Goal: Transaction & Acquisition: Purchase product/service

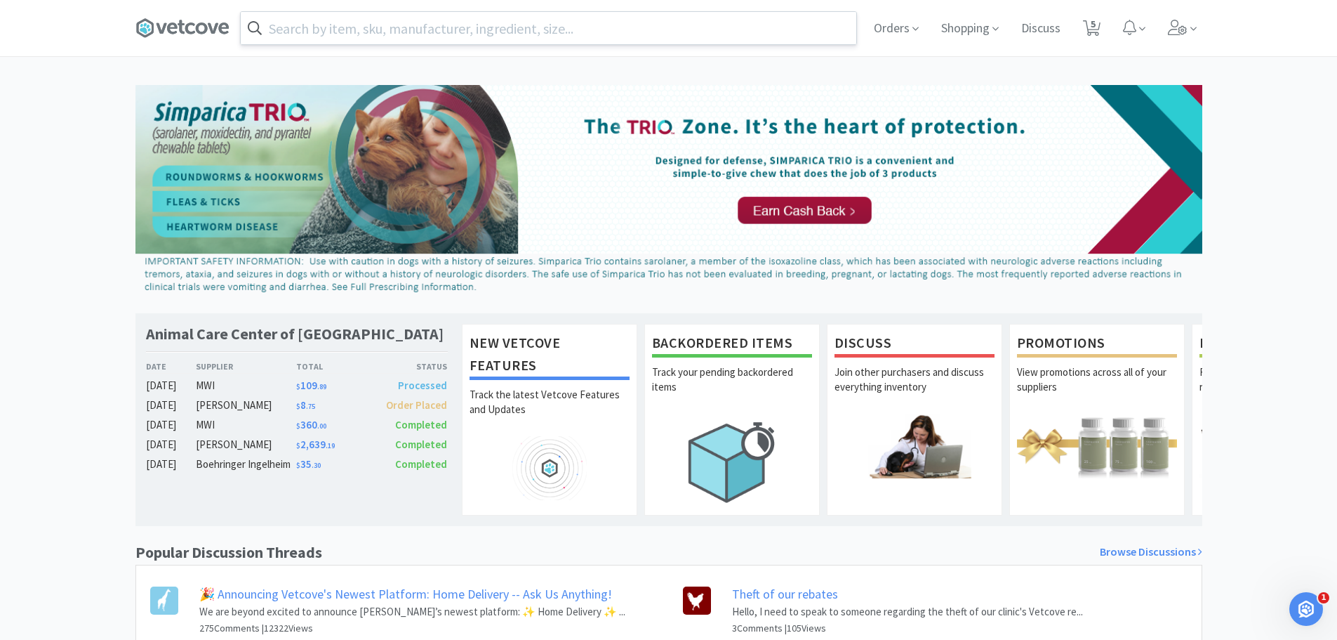
click at [456, 27] on input "text" at bounding box center [549, 28] width 616 height 32
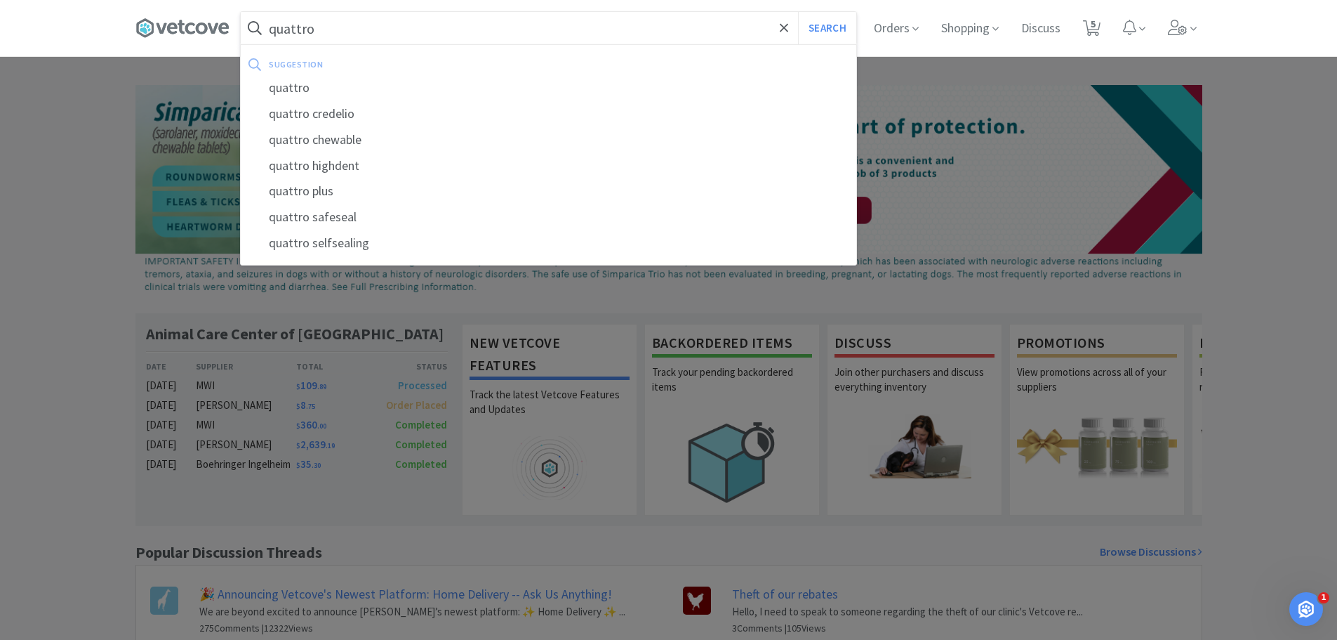
type input "quattro"
click at [798, 12] on button "Search" at bounding box center [827, 28] width 58 height 32
select select "1"
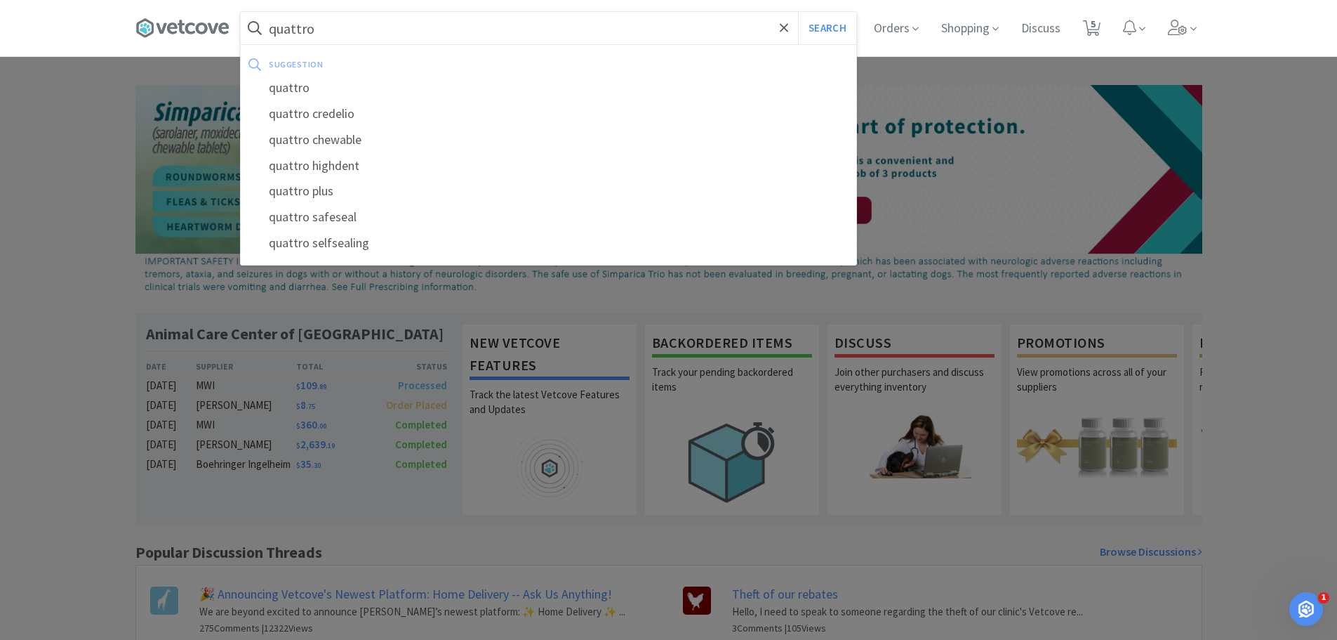
select select "1"
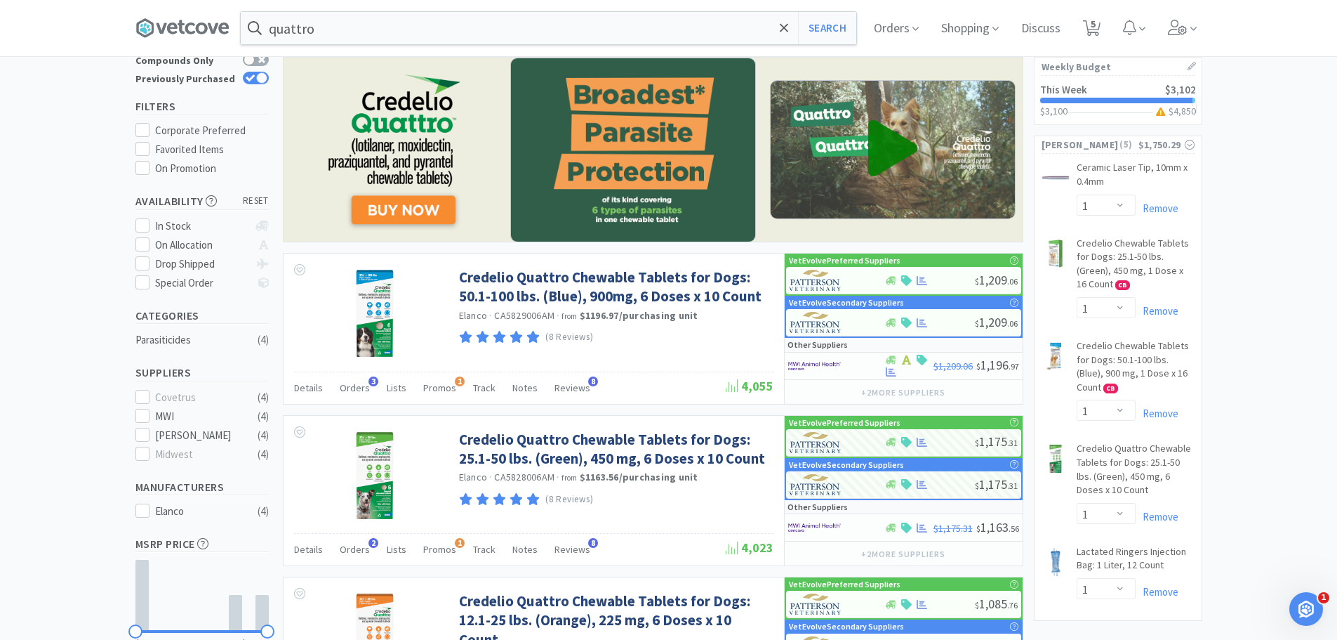
scroll to position [70, 0]
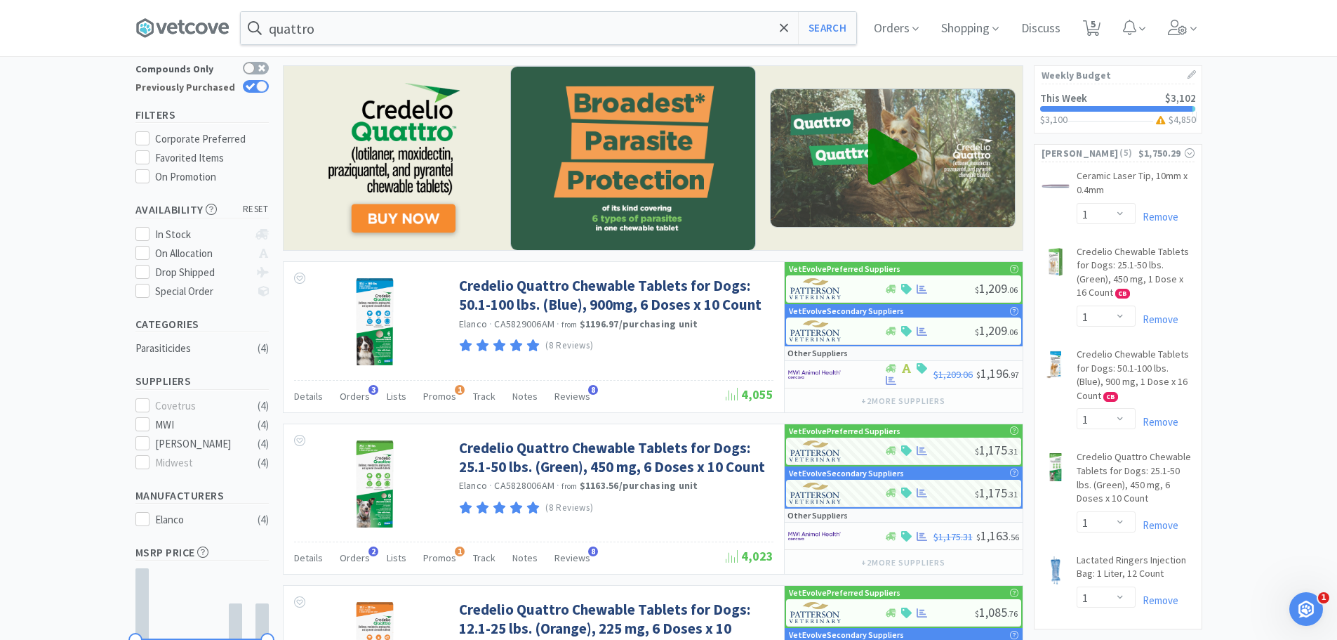
click at [258, 81] on div at bounding box center [261, 86] width 11 height 11
checkbox input "false"
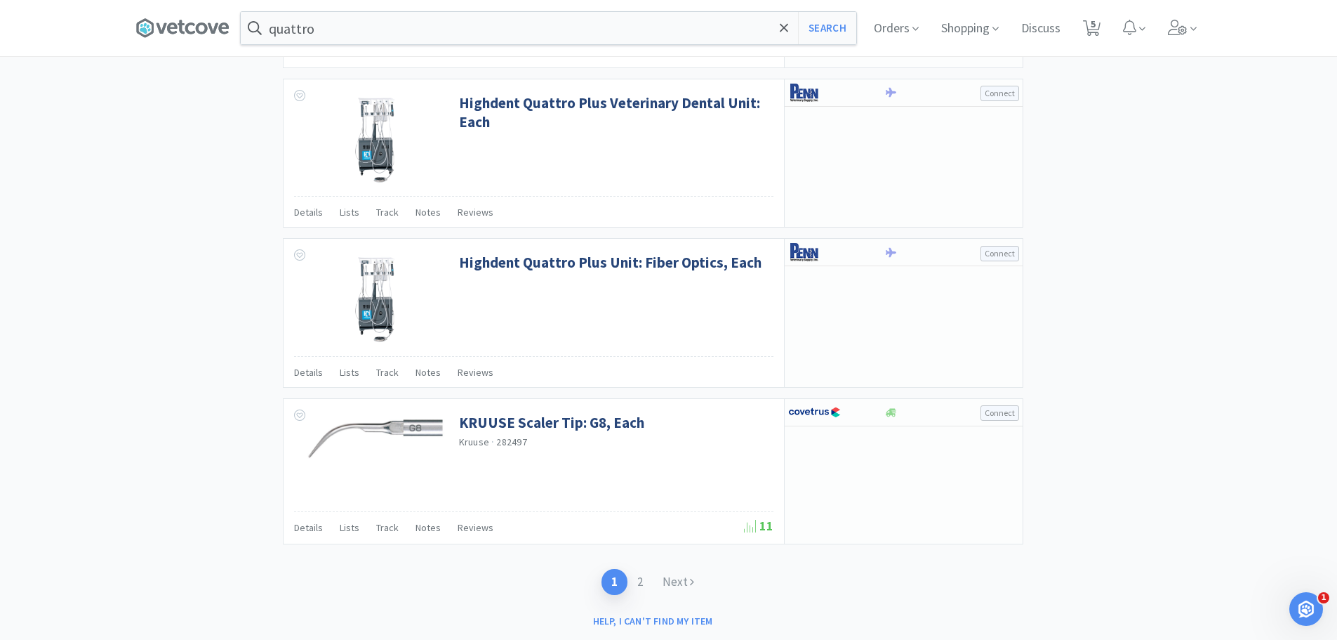
scroll to position [2230, 0]
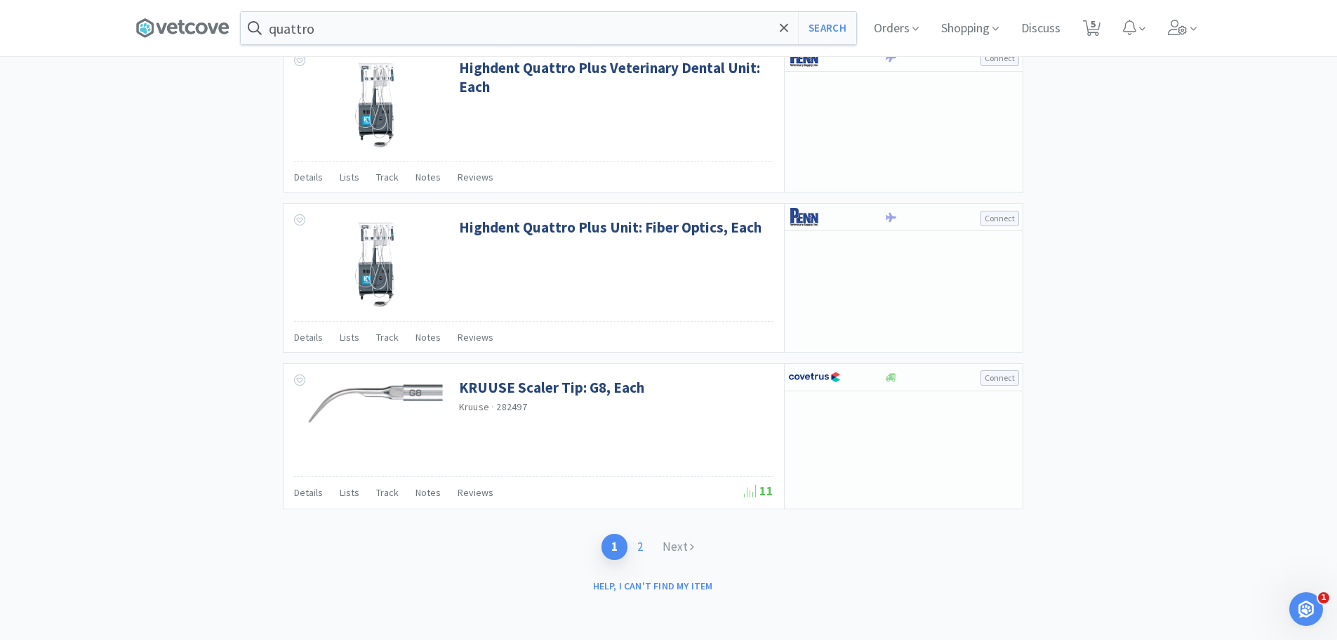
click at [640, 548] on link "2" at bounding box center [640, 547] width 25 height 26
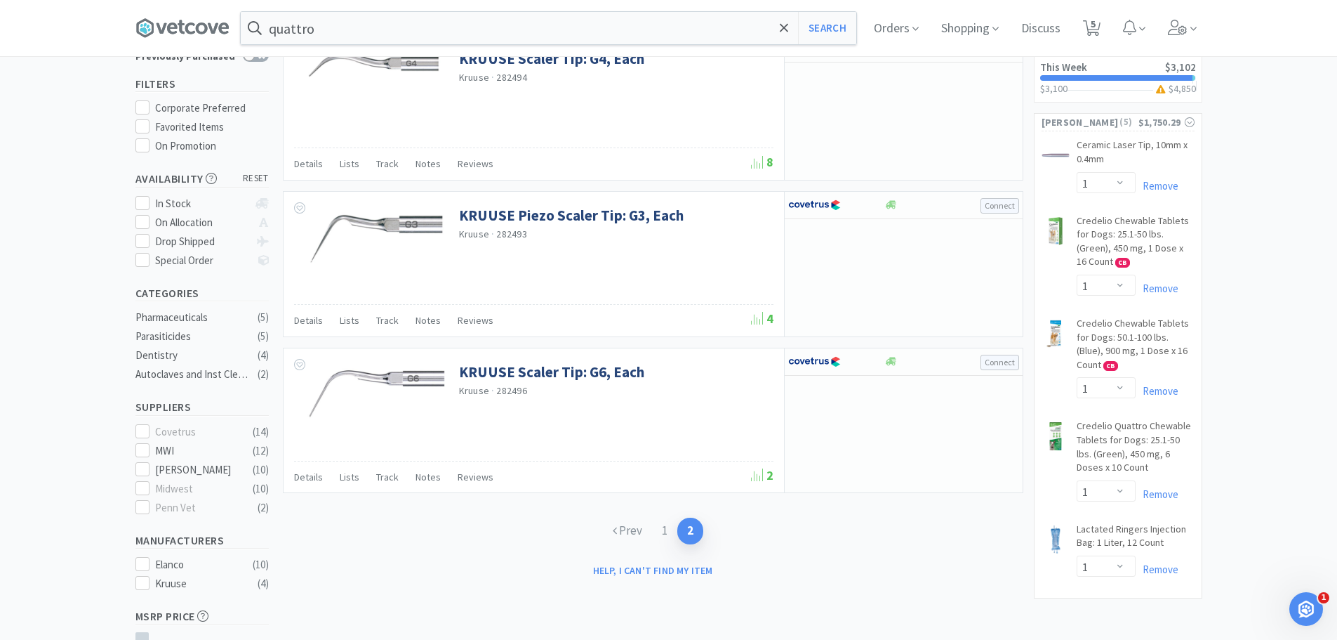
scroll to position [142, 0]
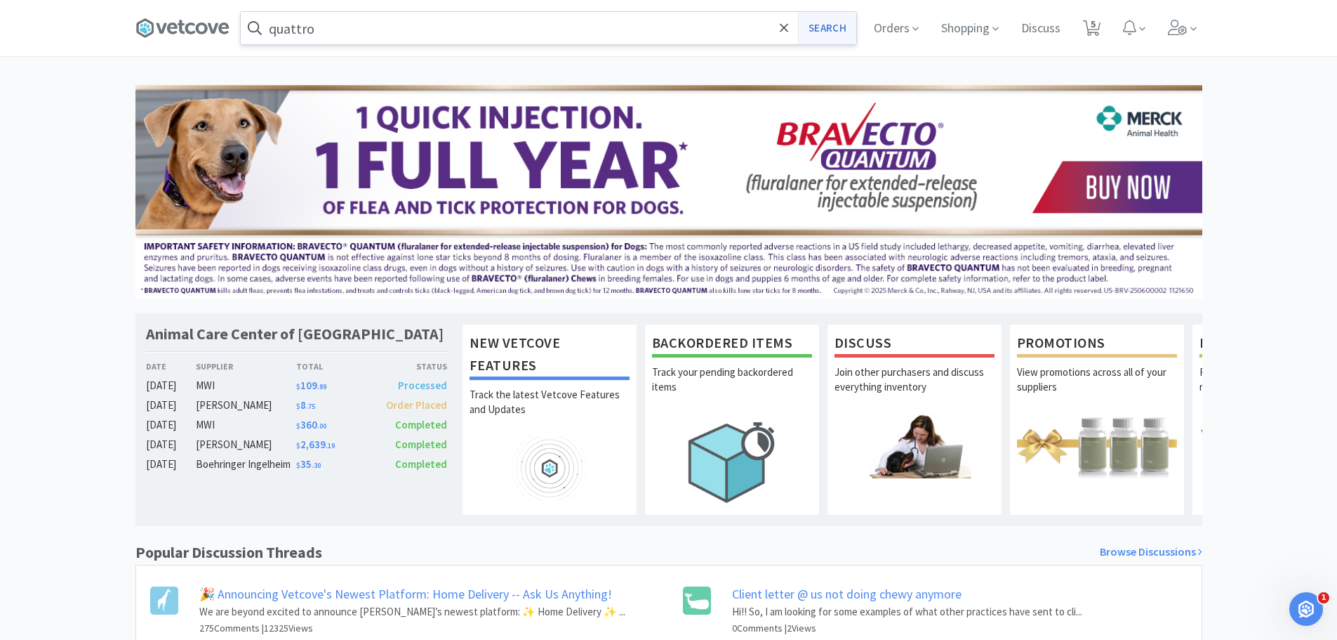
click at [816, 18] on button "Search" at bounding box center [827, 28] width 58 height 32
select select "1"
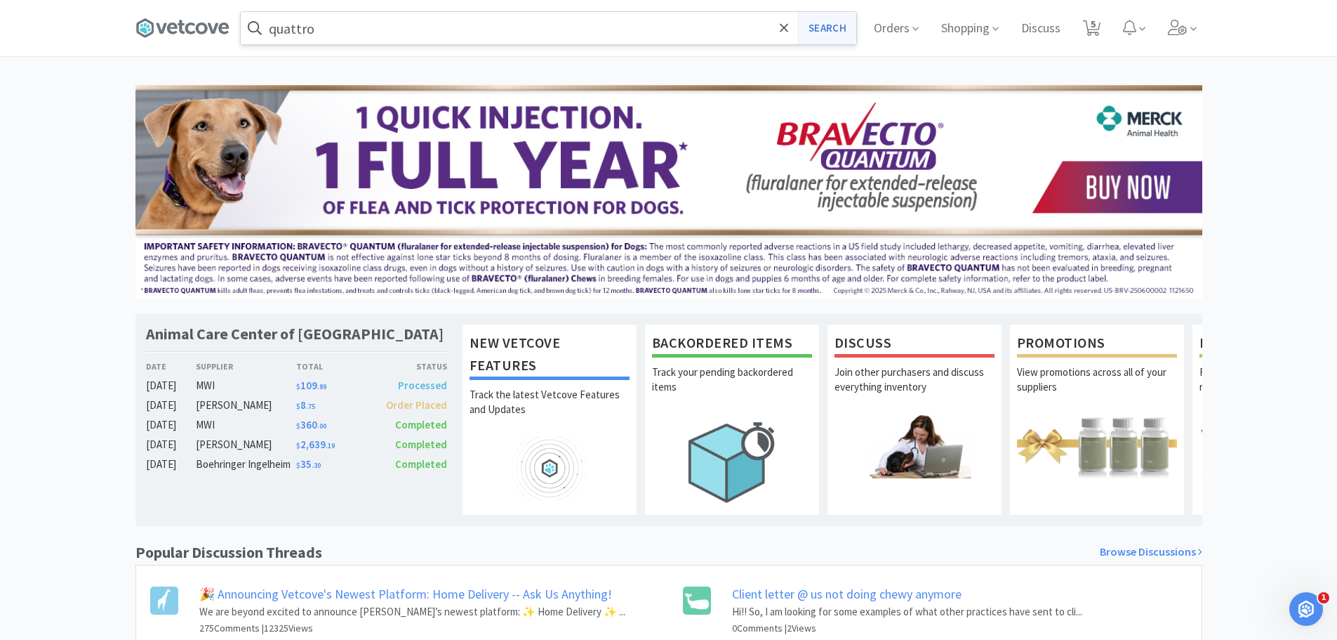
select select "1"
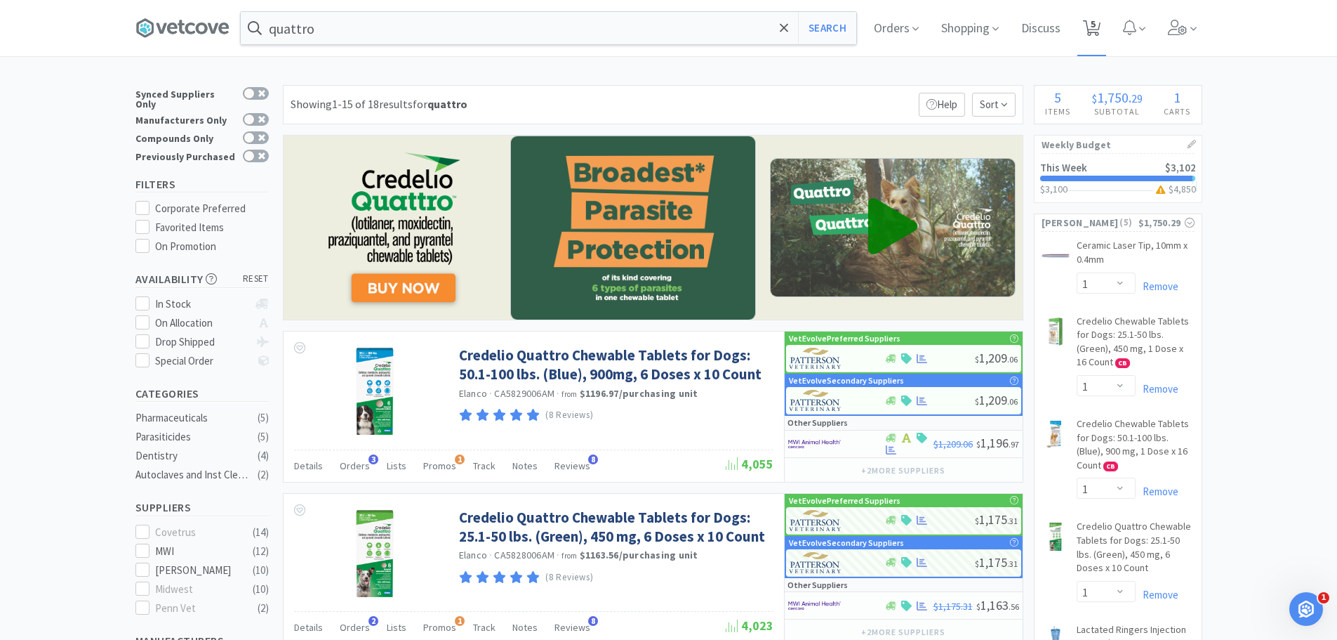
click at [1096, 29] on span "5" at bounding box center [1093, 24] width 5 height 56
select select "1"
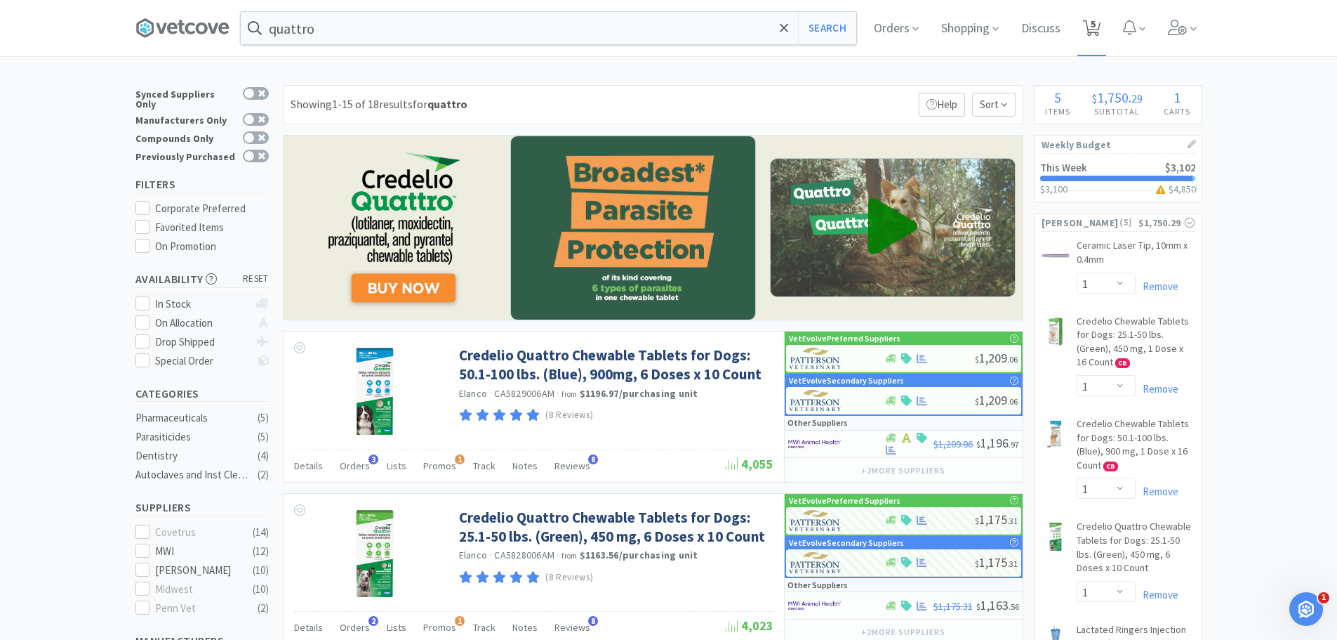
select select "1"
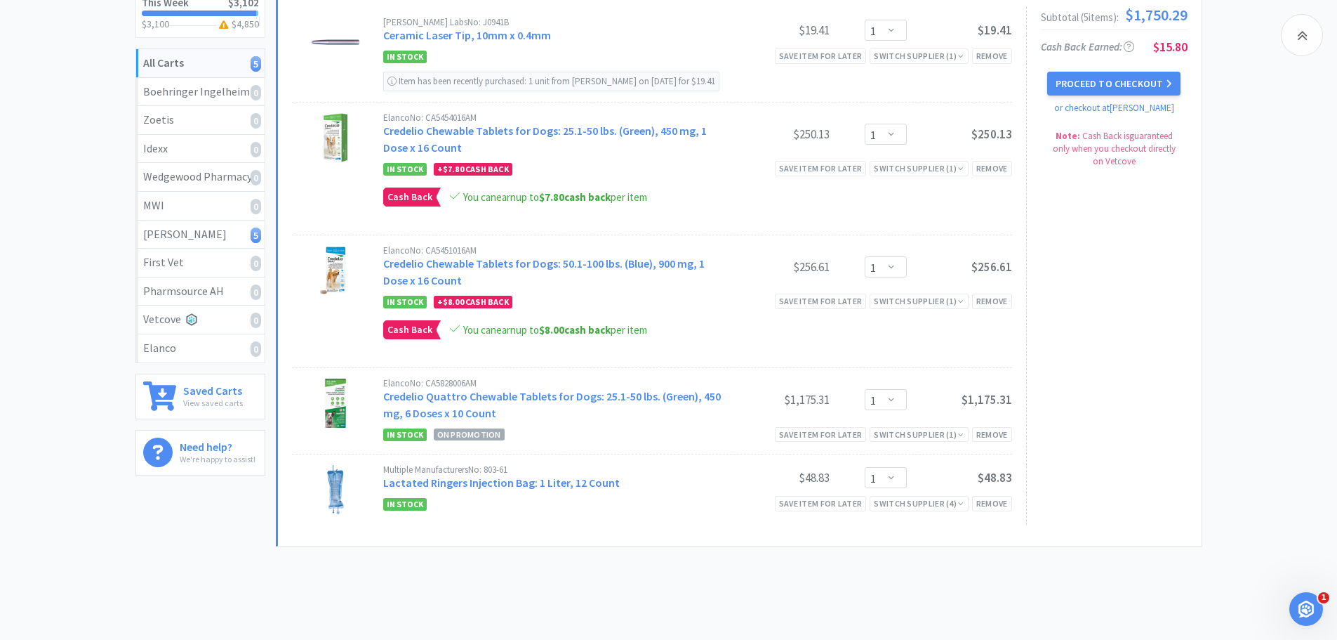
scroll to position [223, 0]
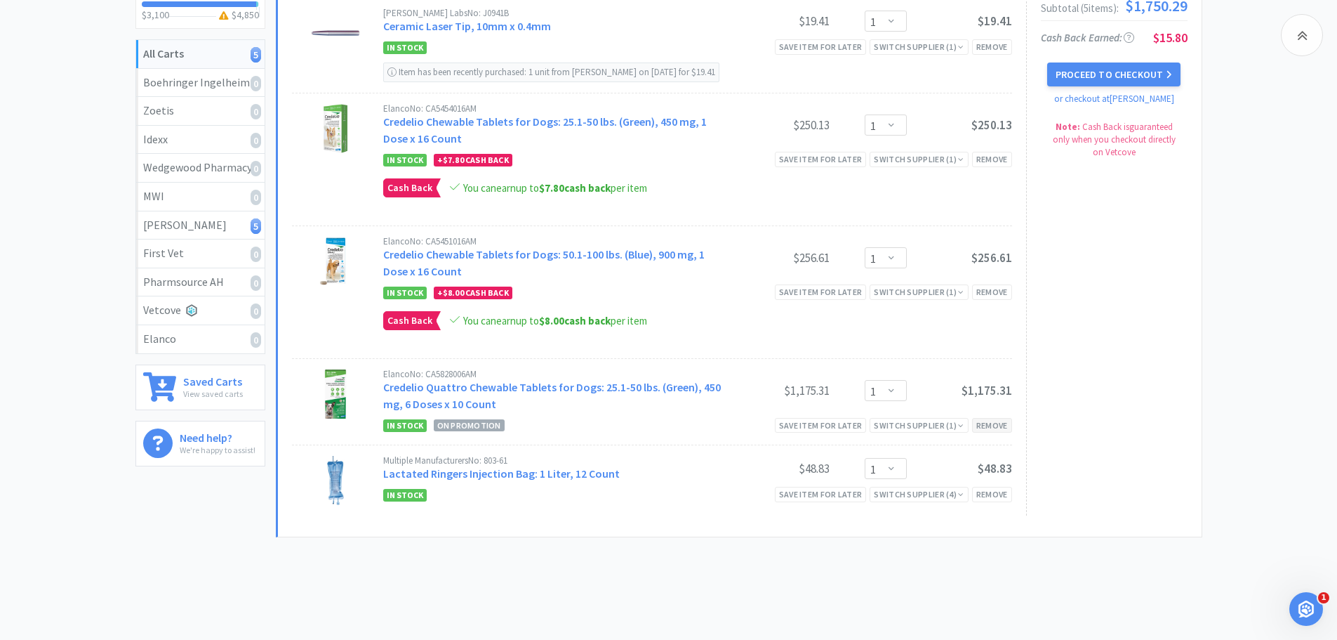
click at [984, 425] on div "Remove" at bounding box center [992, 425] width 40 height 15
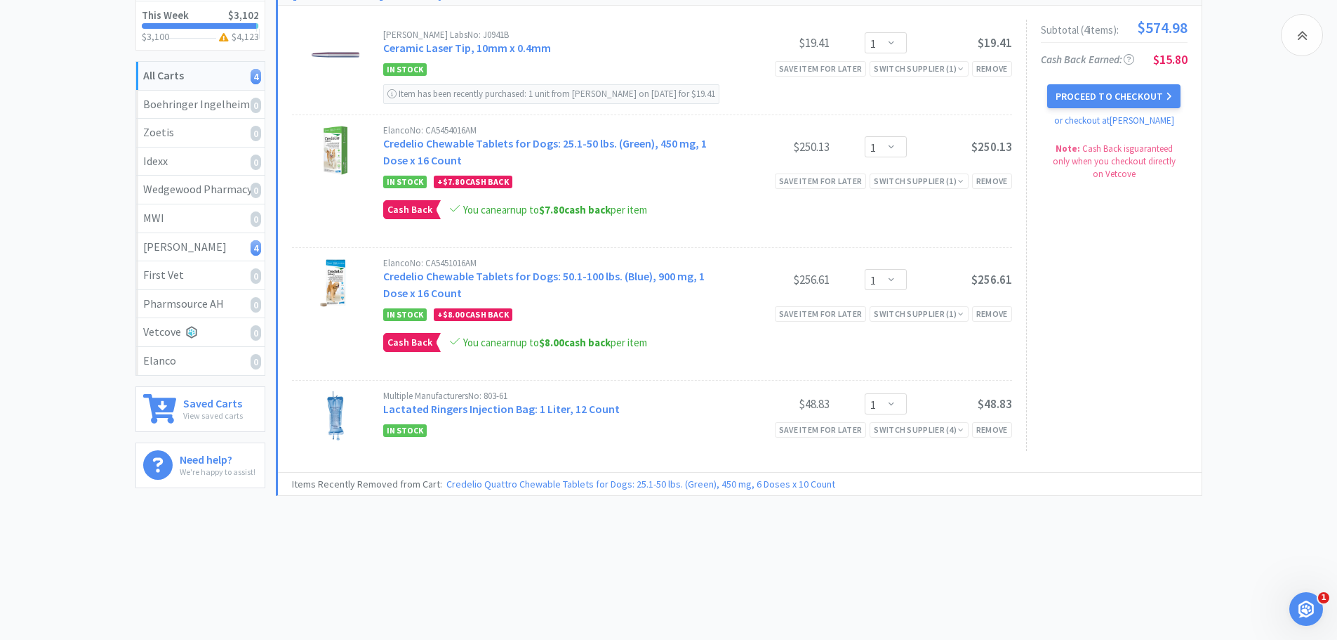
scroll to position [201, 0]
select select "1"
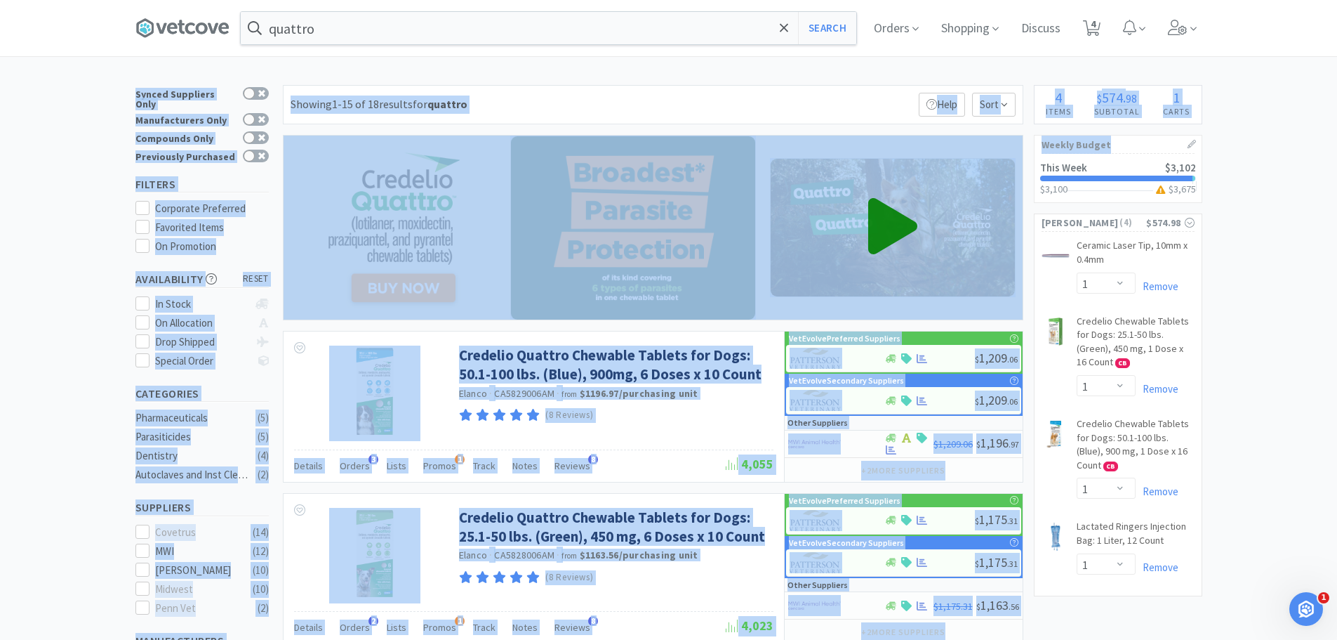
drag, startPoint x: 1332, startPoint y: 49, endPoint x: 1347, endPoint y: 137, distance: 89.1
click at [1337, 137] on html "quattro Search Orders Shopping Discuss Discuss 4 4 × Filter Results Synced Supp…" at bounding box center [668, 320] width 1337 height 640
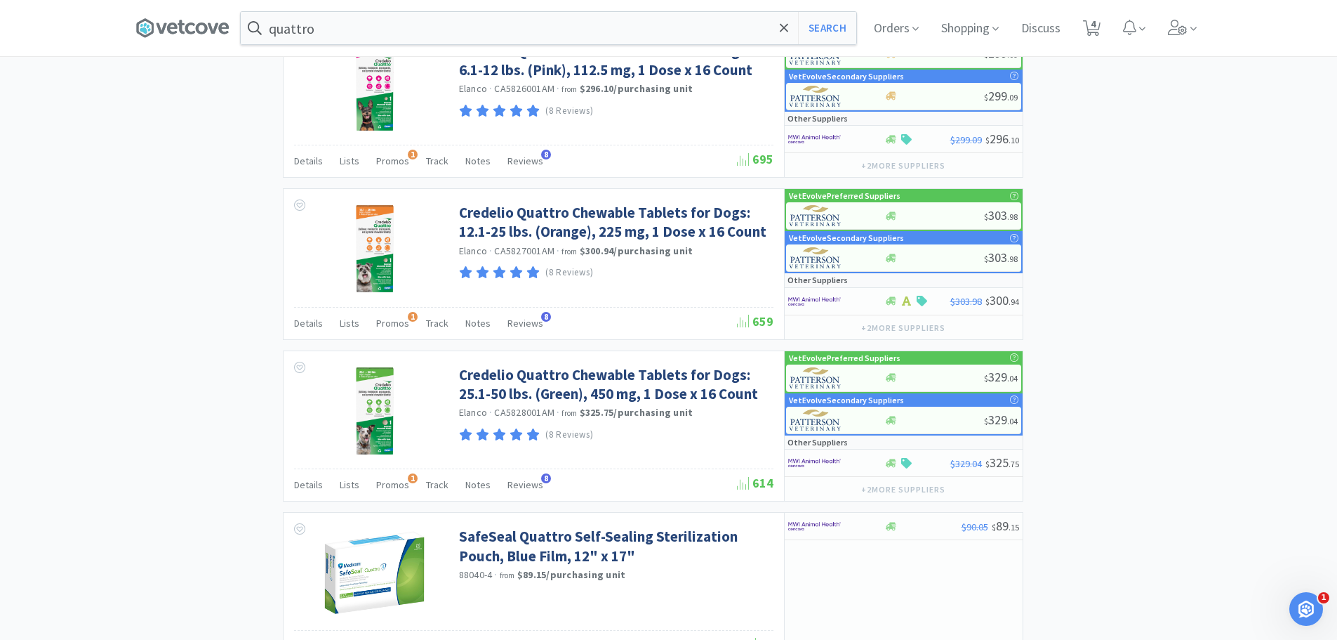
scroll to position [1456, 0]
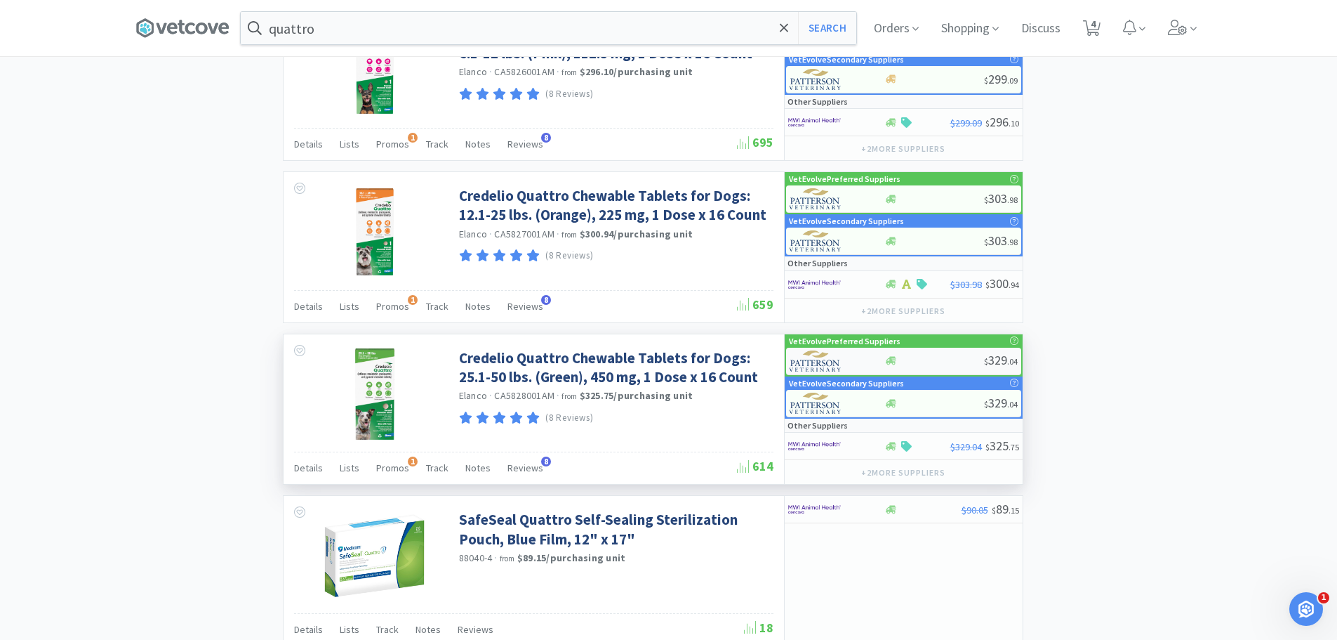
click at [913, 351] on div "$ 329 . 04" at bounding box center [903, 361] width 235 height 27
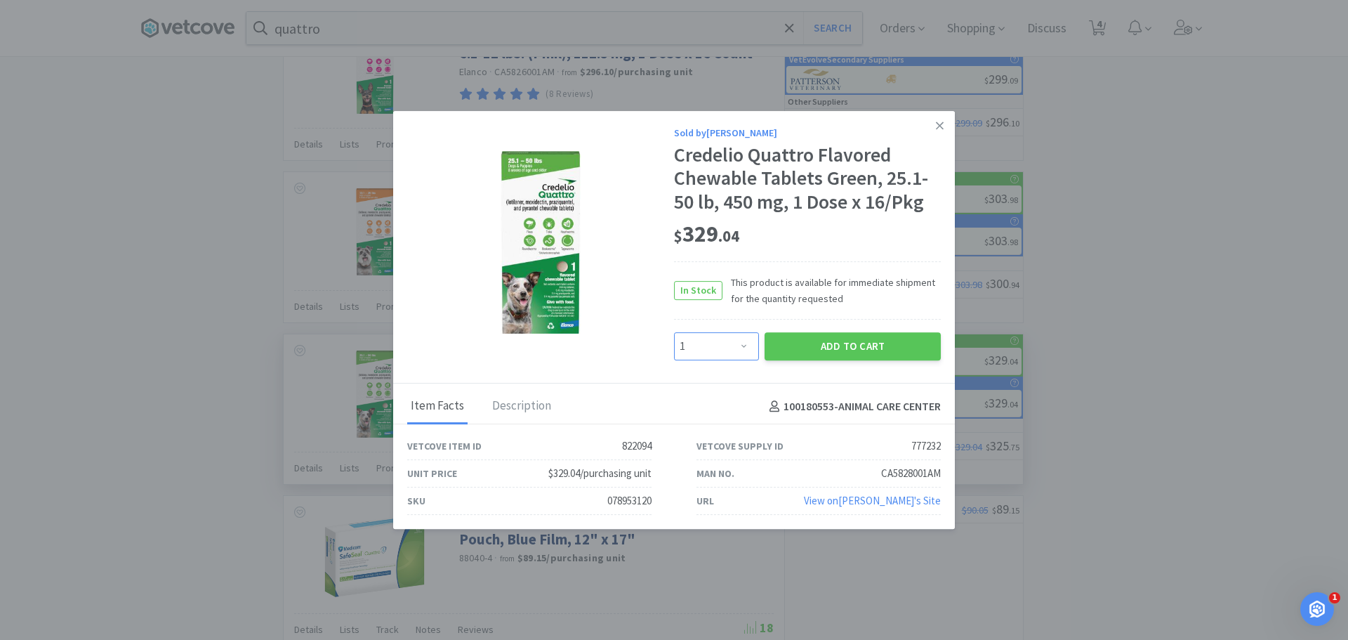
click at [730, 348] on select "Enter Quantity 1 2 3 4 5 6 7 8 9 10 11 12 13 14 15 16 17 18 19 20 Enter Quantity" at bounding box center [716, 346] width 85 height 28
select select "2"
click at [674, 332] on select "Enter Quantity 1 2 3 4 5 6 7 8 9 10 11 12 13 14 15 16 17 18 19 20 Enter Quantity" at bounding box center [716, 346] width 85 height 28
click at [847, 350] on button "Add to Cart" at bounding box center [853, 346] width 176 height 28
select select "2"
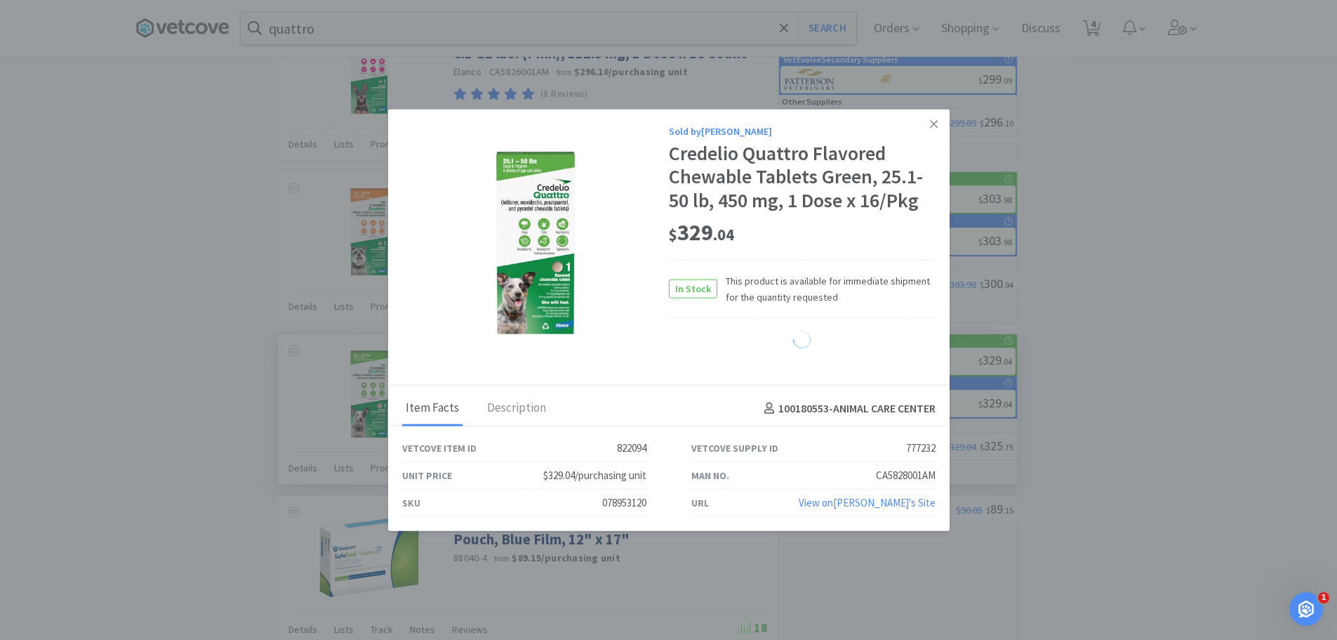
select select "1"
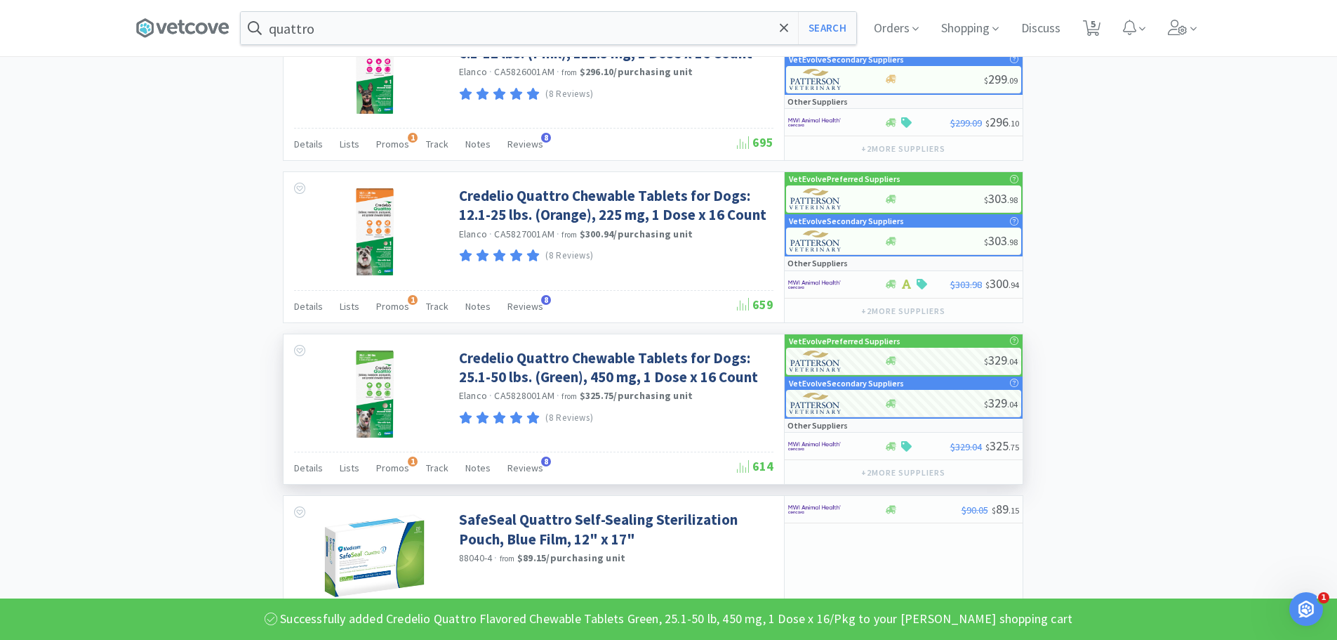
scroll to position [0, 0]
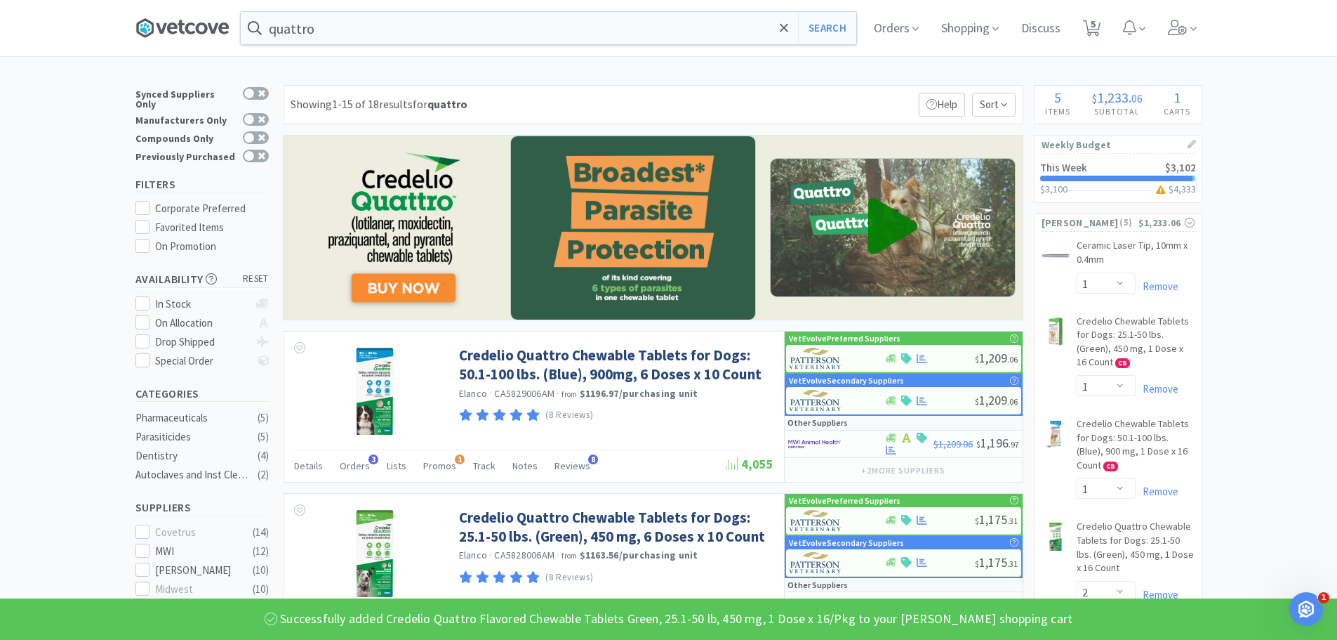
click at [197, 29] on icon at bounding box center [182, 28] width 94 height 21
